Goal: Information Seeking & Learning: Learn about a topic

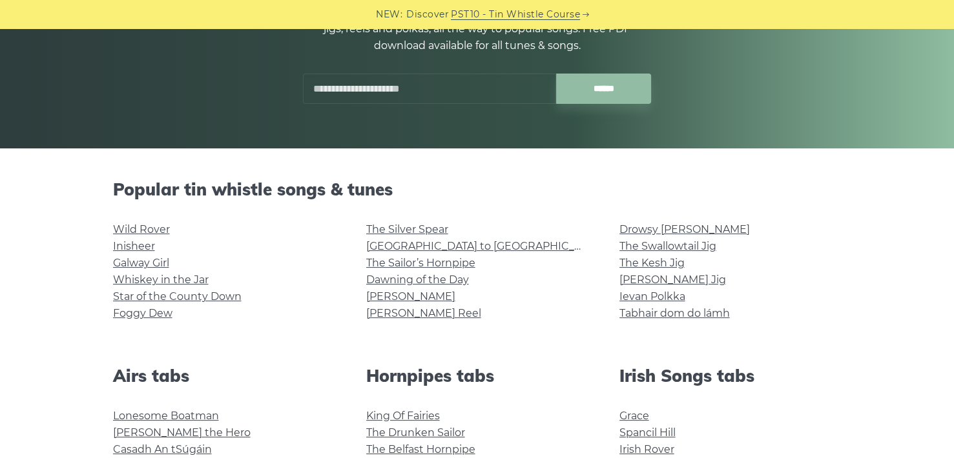
scroll to position [194, 0]
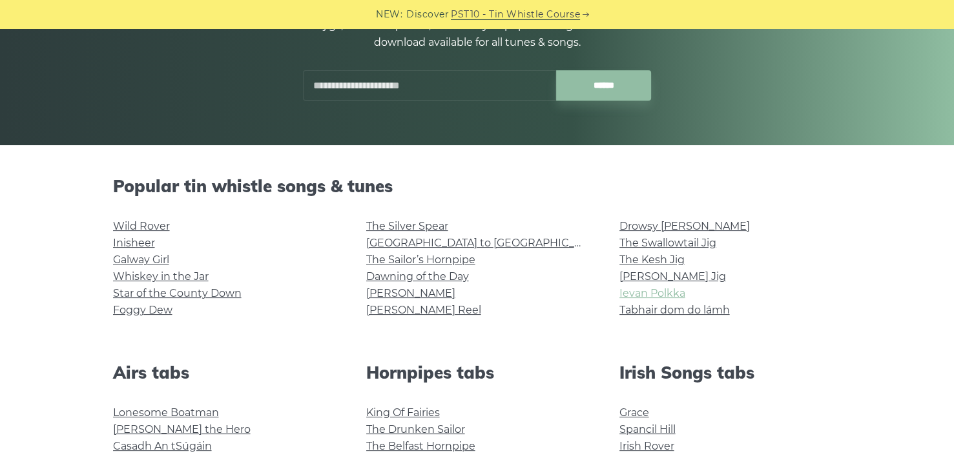
click at [638, 298] on link "Ievan Polkka" at bounding box center [652, 293] width 66 height 12
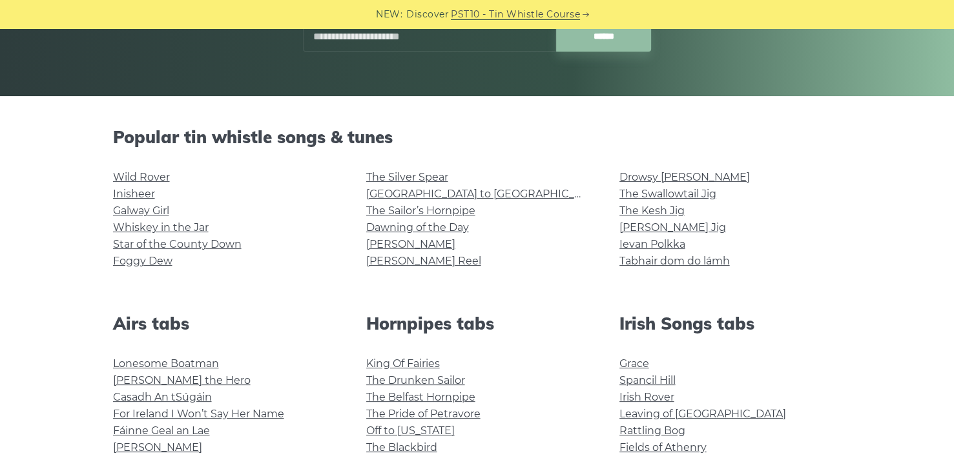
scroll to position [243, 0]
click at [398, 194] on link "[GEOGRAPHIC_DATA] to [GEOGRAPHIC_DATA]" at bounding box center [485, 194] width 238 height 12
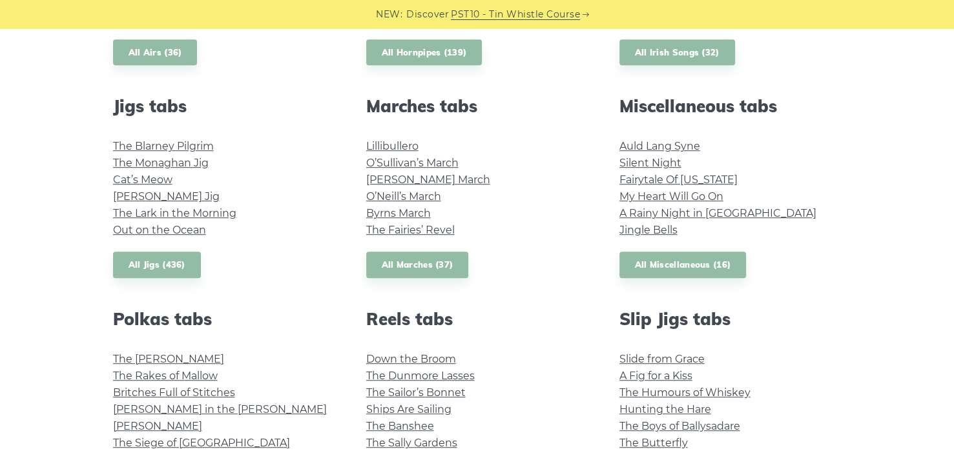
scroll to position [671, 0]
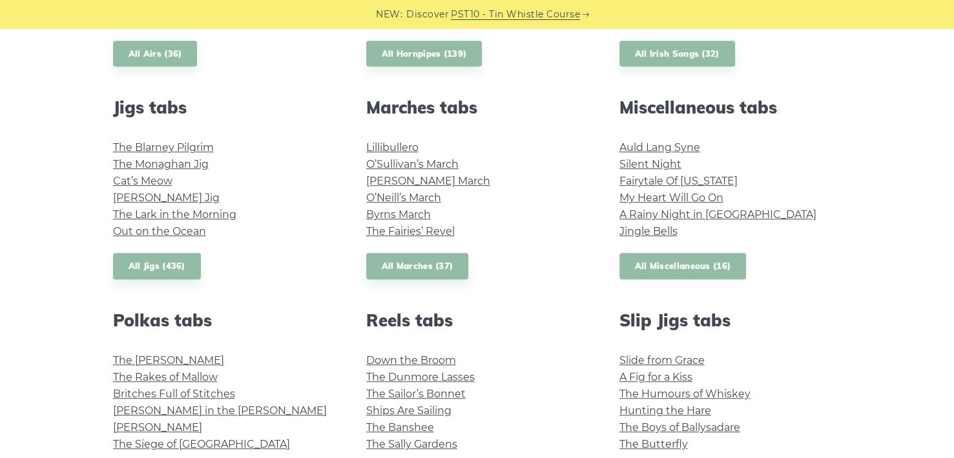
click at [690, 269] on link "All Miscellaneous (16)" at bounding box center [682, 266] width 127 height 26
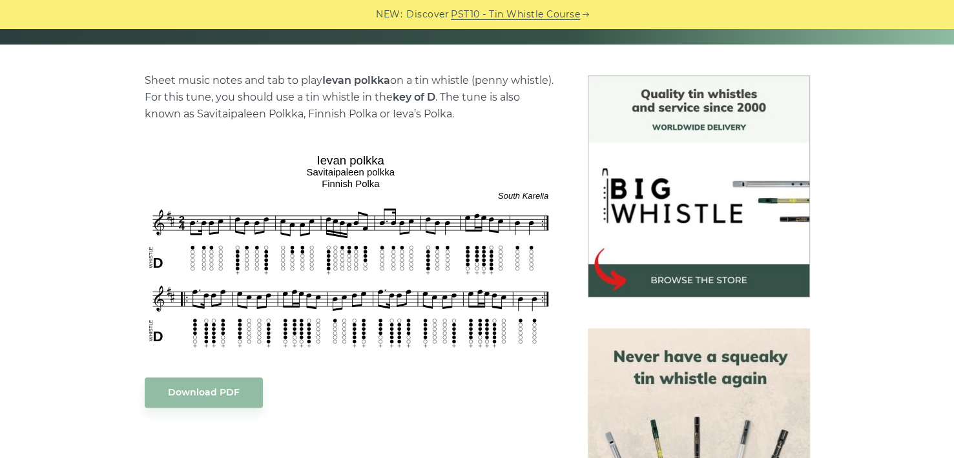
scroll to position [323, 0]
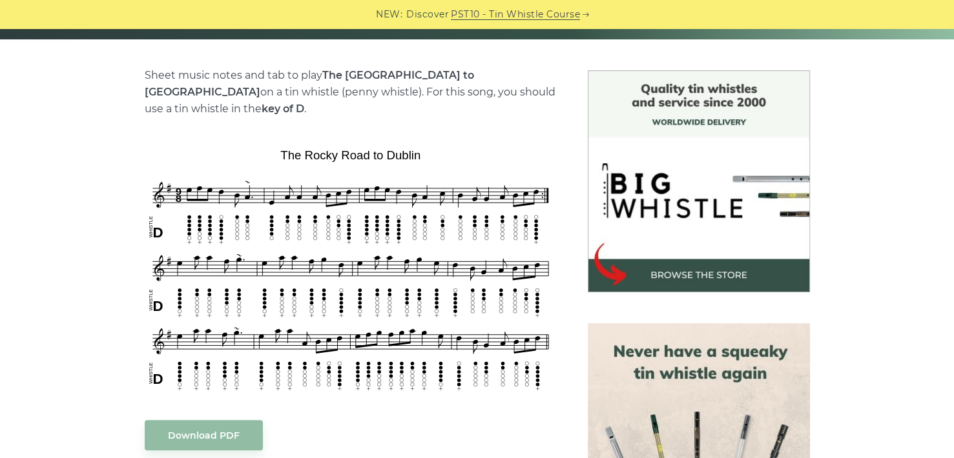
scroll to position [303, 0]
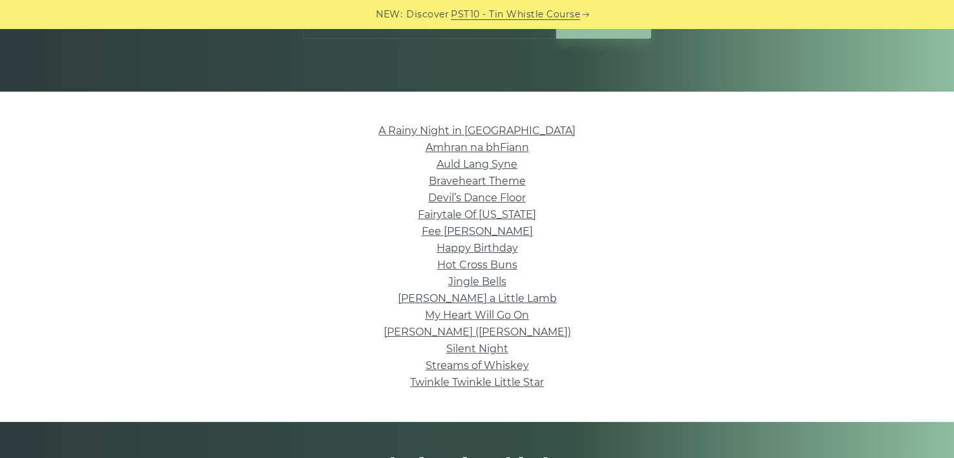
scroll to position [248, 0]
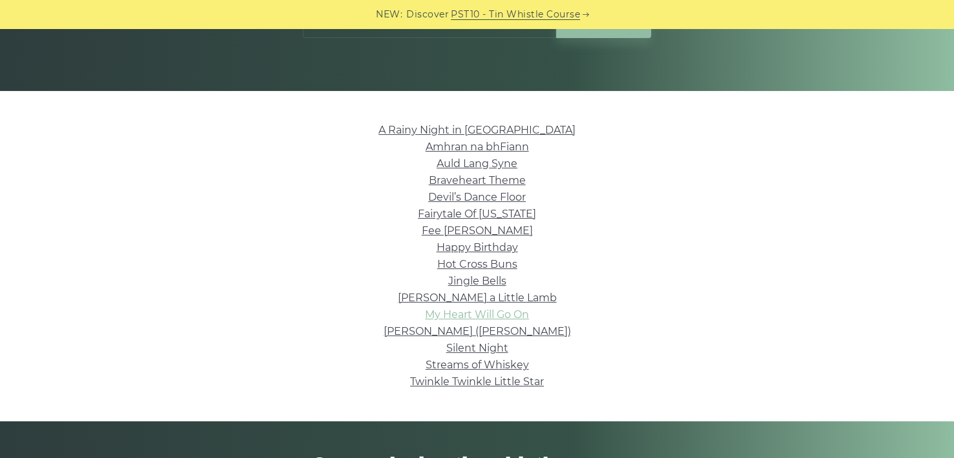
click at [506, 310] on link "My Heart Will Go On" at bounding box center [477, 315] width 104 height 12
click at [494, 179] on link "Braveheart Theme" at bounding box center [477, 180] width 97 height 12
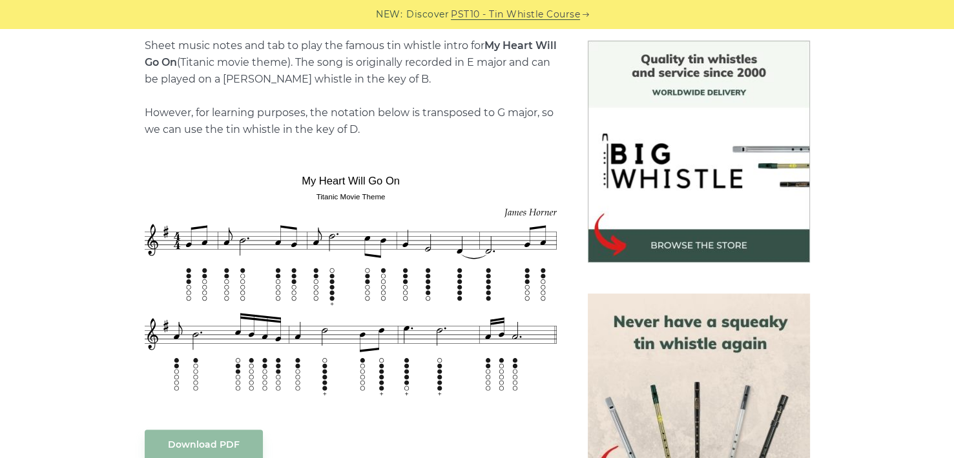
scroll to position [330, 0]
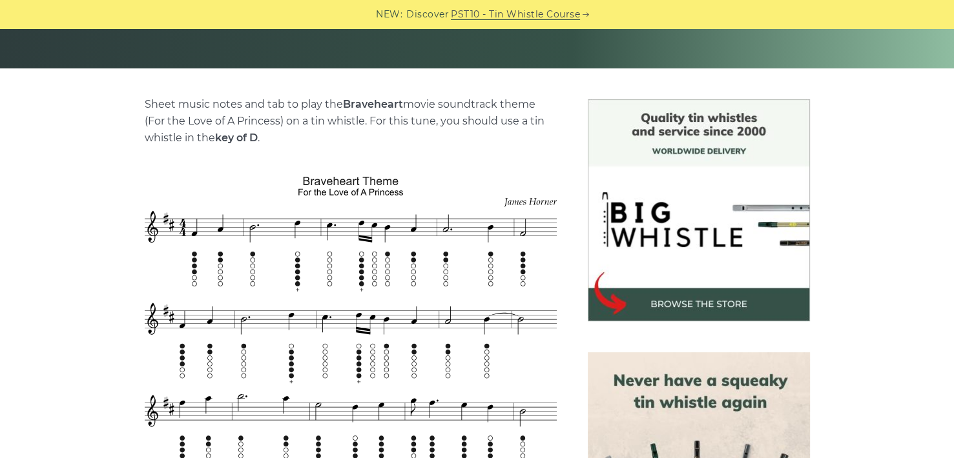
scroll to position [271, 0]
